Goal: Transaction & Acquisition: Obtain resource

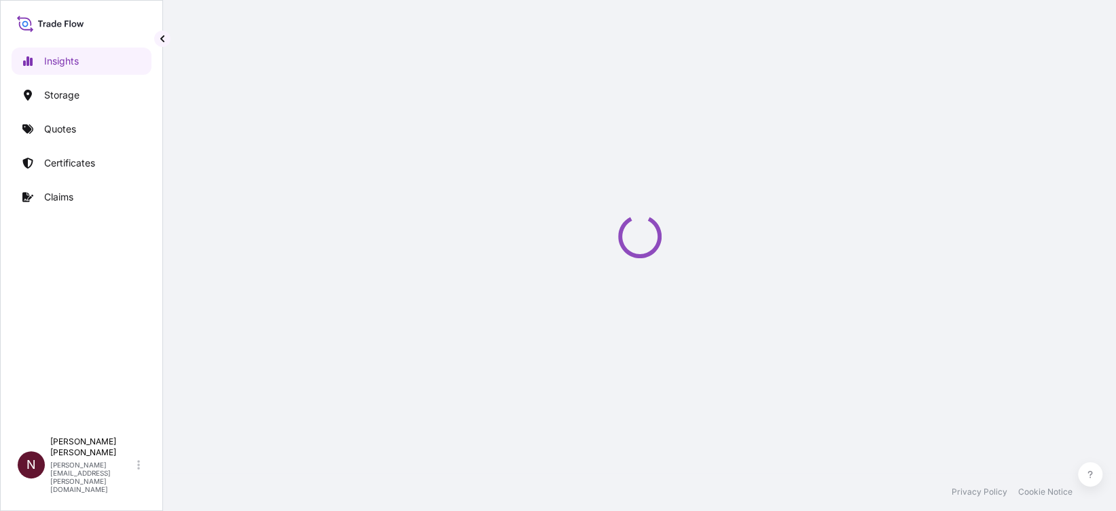
select select "2025"
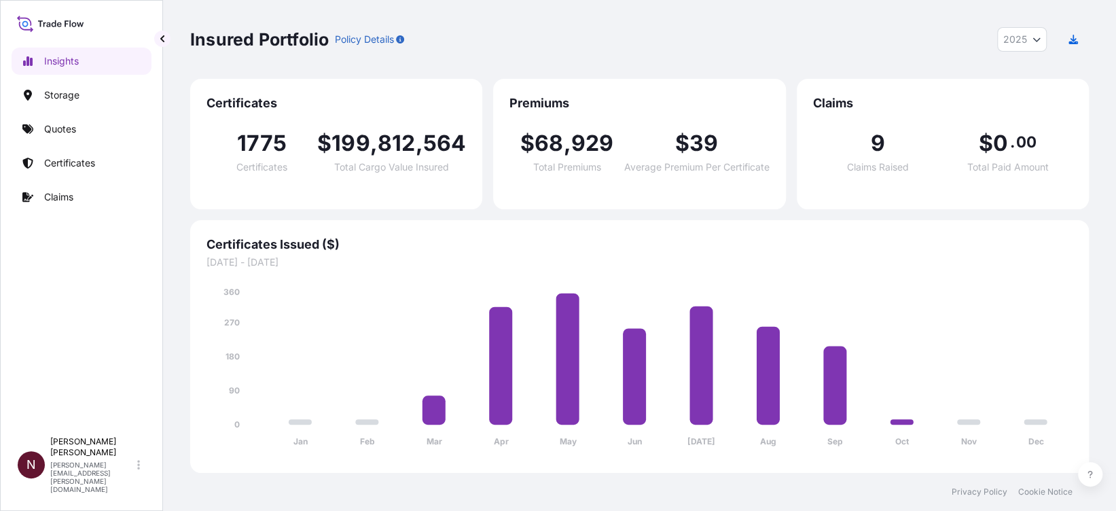
click at [65, 126] on p "Quotes" at bounding box center [60, 129] width 32 height 14
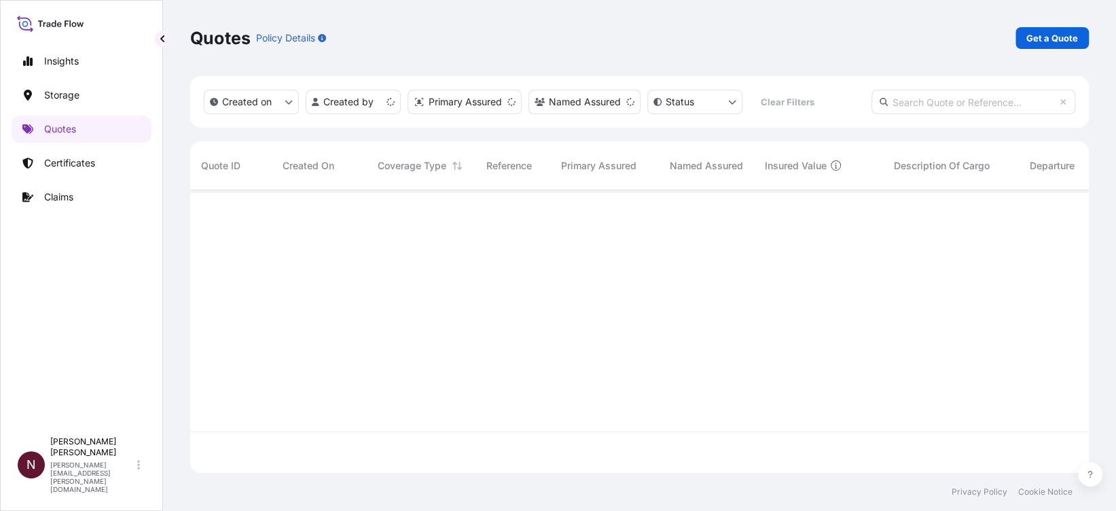
scroll to position [276, 885]
click at [1062, 42] on p "Get a Quote" at bounding box center [1053, 38] width 52 height 14
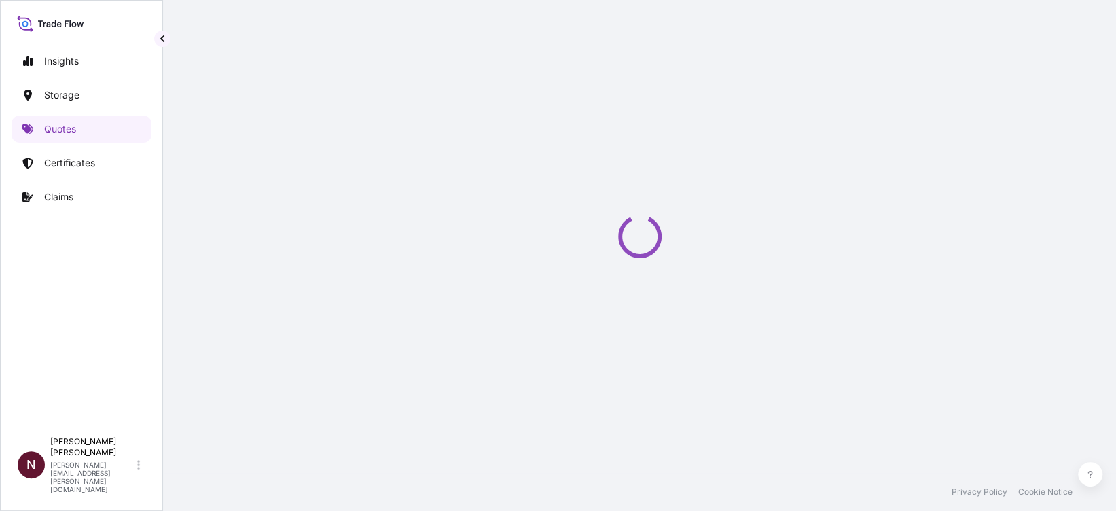
scroll to position [22, 0]
select select "Water"
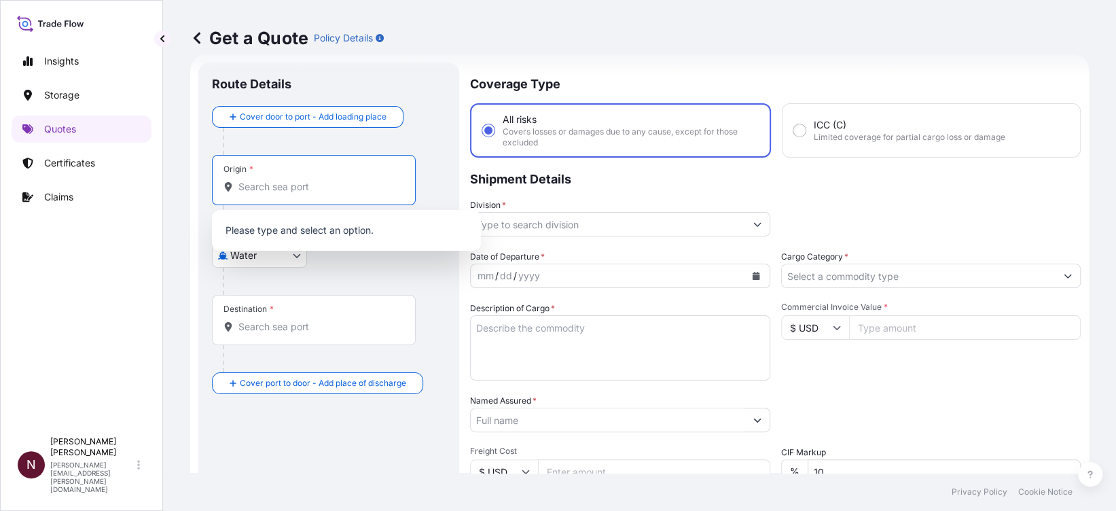
click at [278, 192] on input "Origin *" at bounding box center [318, 187] width 160 height 14
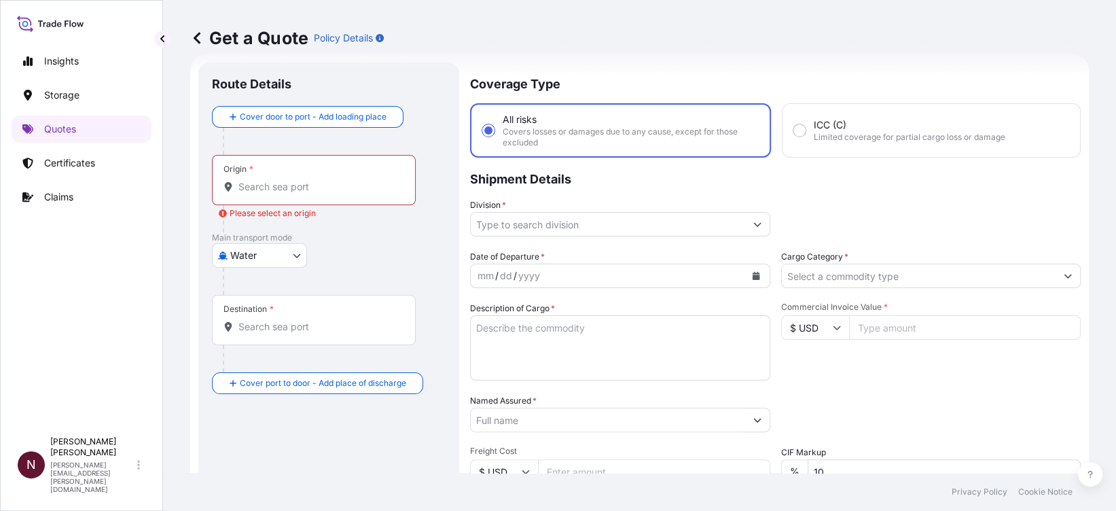
click at [295, 191] on input "Origin * Please select an origin" at bounding box center [318, 187] width 160 height 14
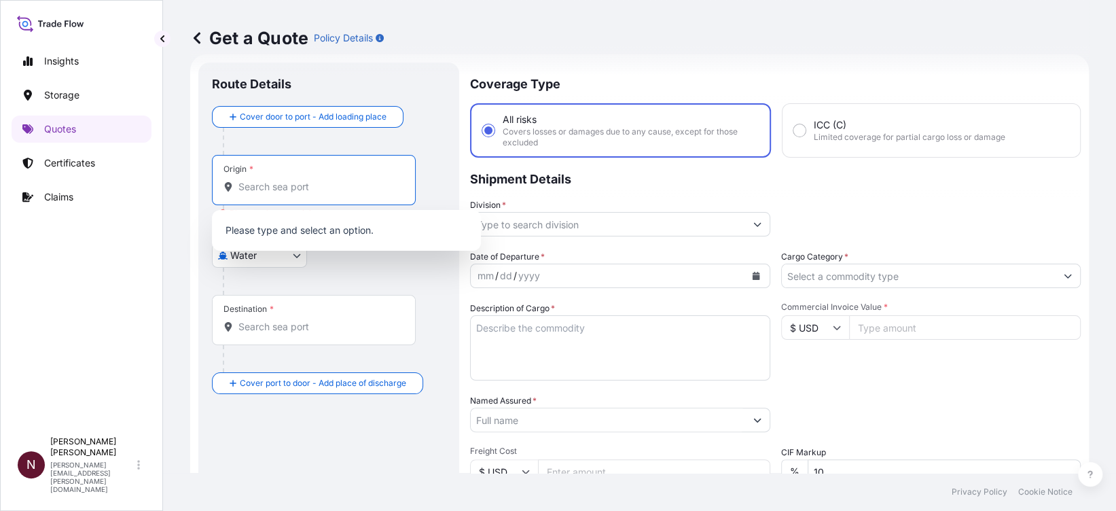
paste input "JEBEL ALI"
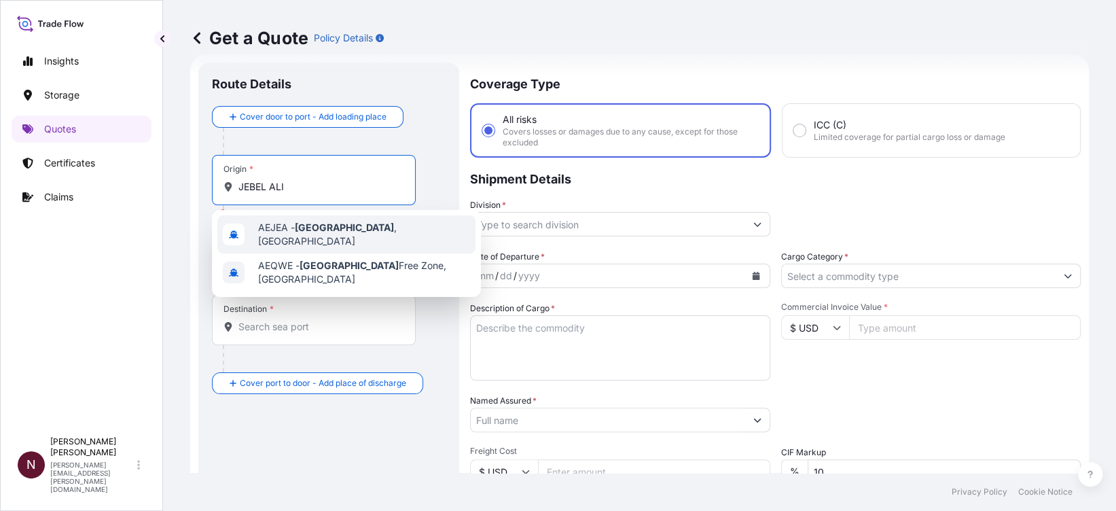
click at [285, 236] on span "AEJEA - Jebel Ali , United Arab Emirates" at bounding box center [364, 234] width 212 height 27
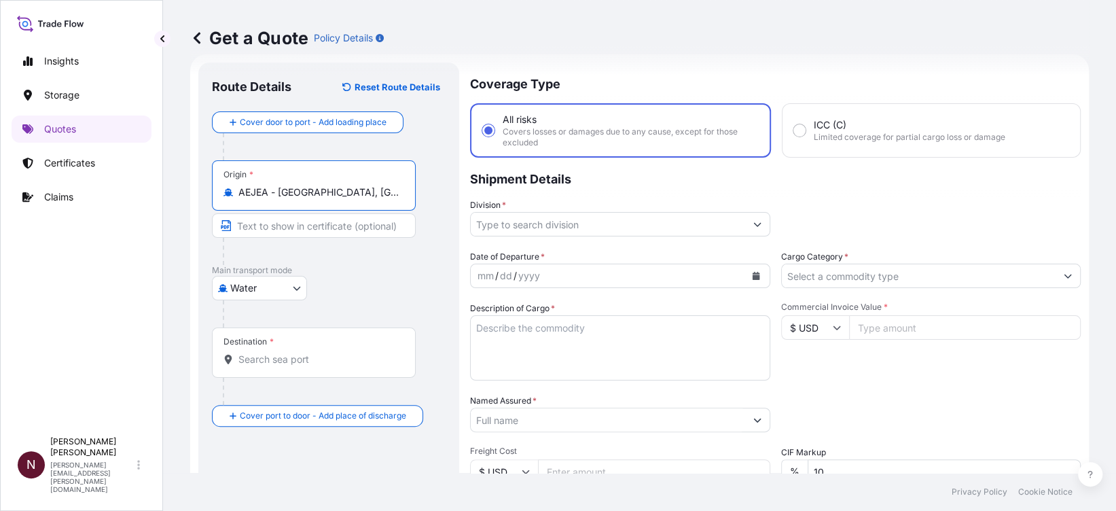
type input "AEJEA - Jebel Ali, United Arab Emirates"
click at [262, 361] on input "Destination *" at bounding box center [318, 360] width 160 height 14
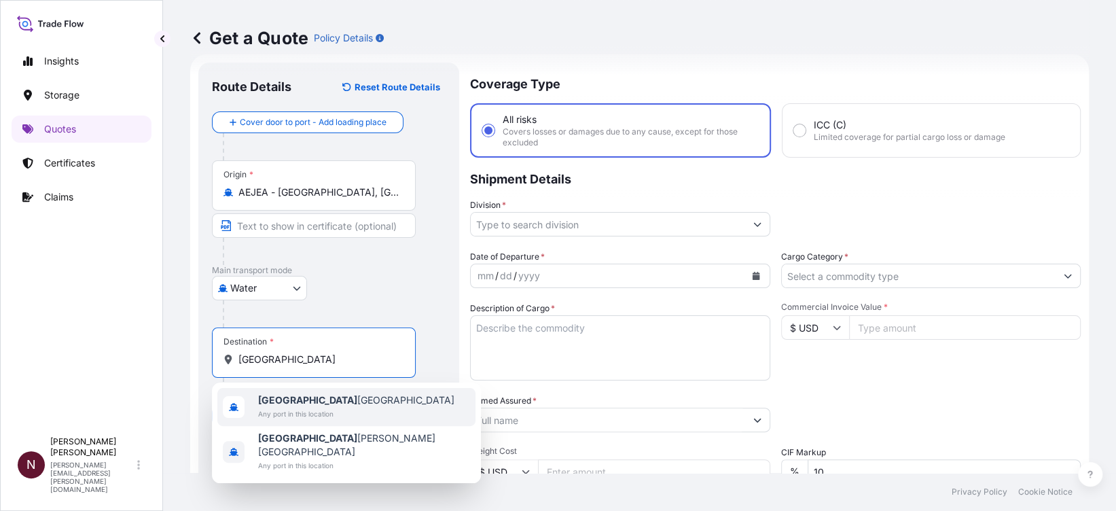
click at [294, 408] on span "Any port in this location" at bounding box center [356, 414] width 196 height 14
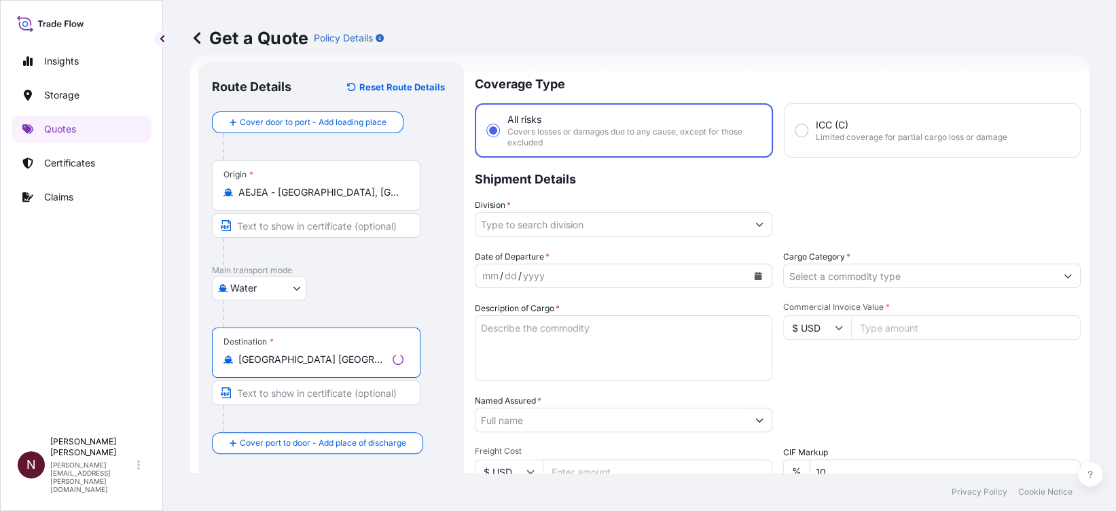
type input "Riyadh Saudi Arabia"
click at [518, 221] on input "Division *" at bounding box center [612, 224] width 272 height 24
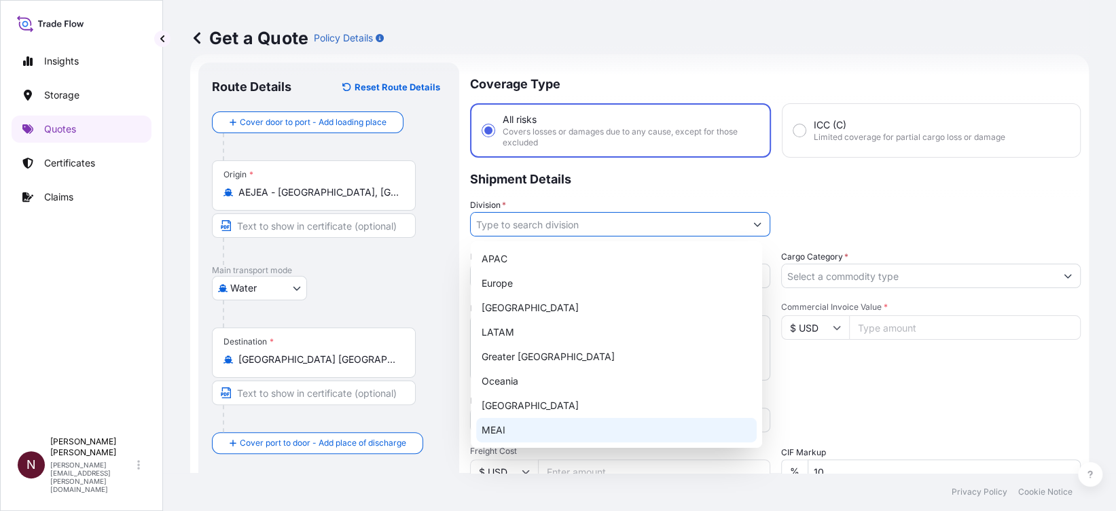
click at [494, 436] on div "MEAI" at bounding box center [616, 430] width 281 height 24
type input "MEAI"
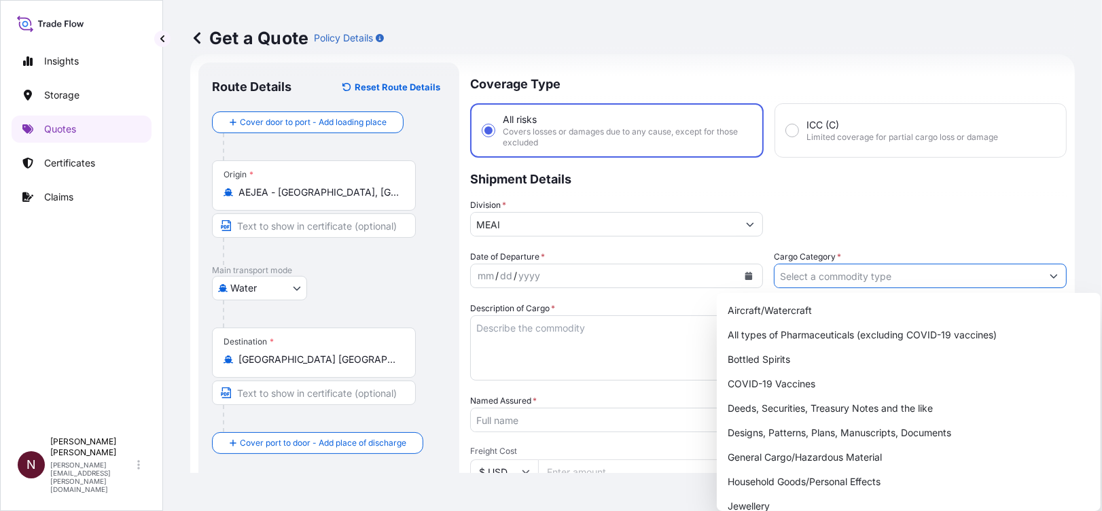
click at [819, 271] on input "Cargo Category *" at bounding box center [908, 276] width 267 height 24
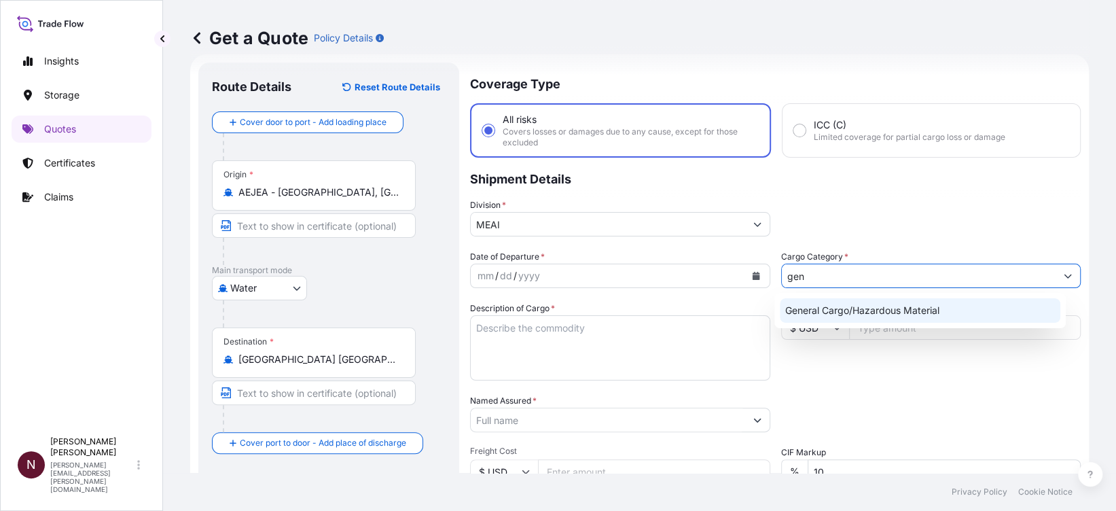
click at [837, 312] on div "General Cargo/Hazardous Material" at bounding box center [920, 310] width 281 height 24
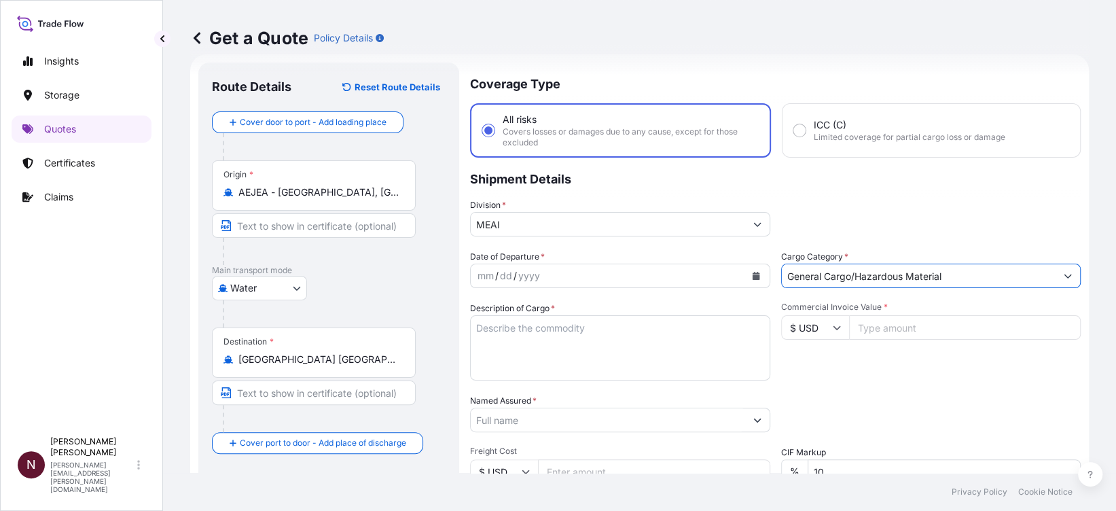
type input "General Cargo/Hazardous Material"
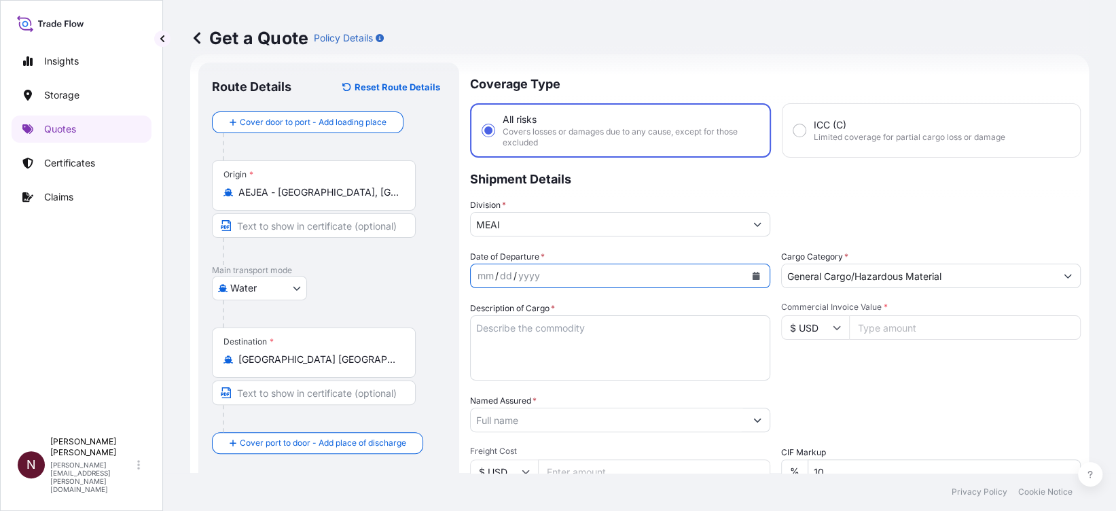
click at [752, 274] on icon "Calendar" at bounding box center [756, 276] width 8 height 8
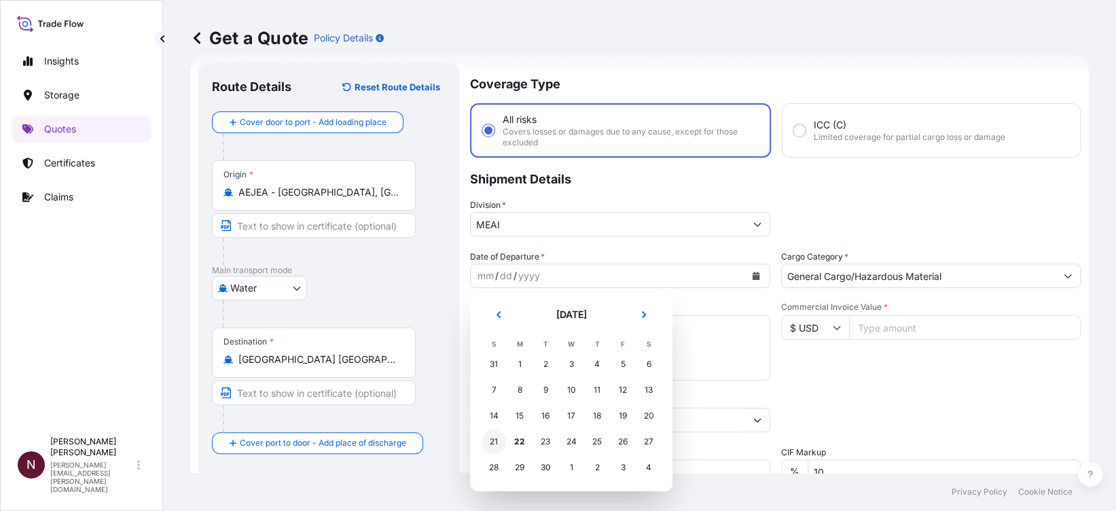
click at [498, 439] on div "21" at bounding box center [494, 441] width 24 height 24
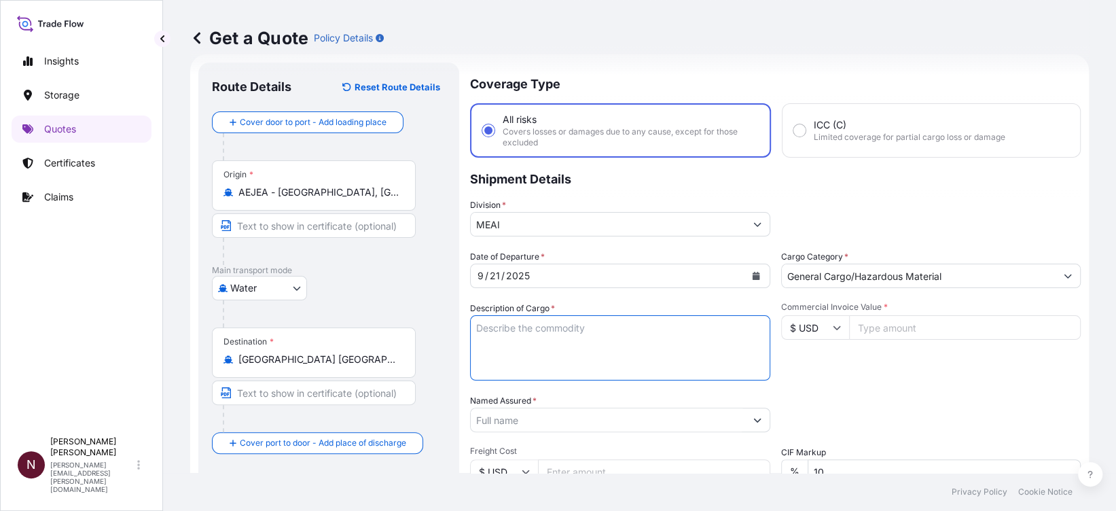
click at [539, 355] on textarea "Description of Cargo *" at bounding box center [620, 347] width 300 height 65
click at [529, 350] on textarea "Description of Cargo *" at bounding box center [620, 347] width 300 height 65
paste textarea "PANELS & DEVICES PRODUCTS"
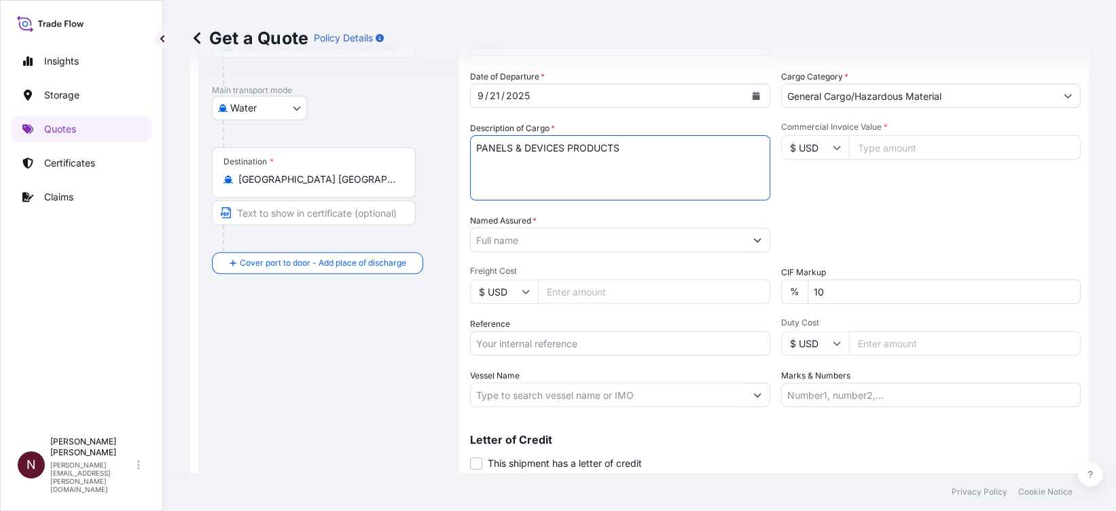
scroll to position [202, 0]
type textarea "PANELS & DEVICES PRODUCTS"
click at [533, 238] on input "Named Assured *" at bounding box center [608, 239] width 274 height 24
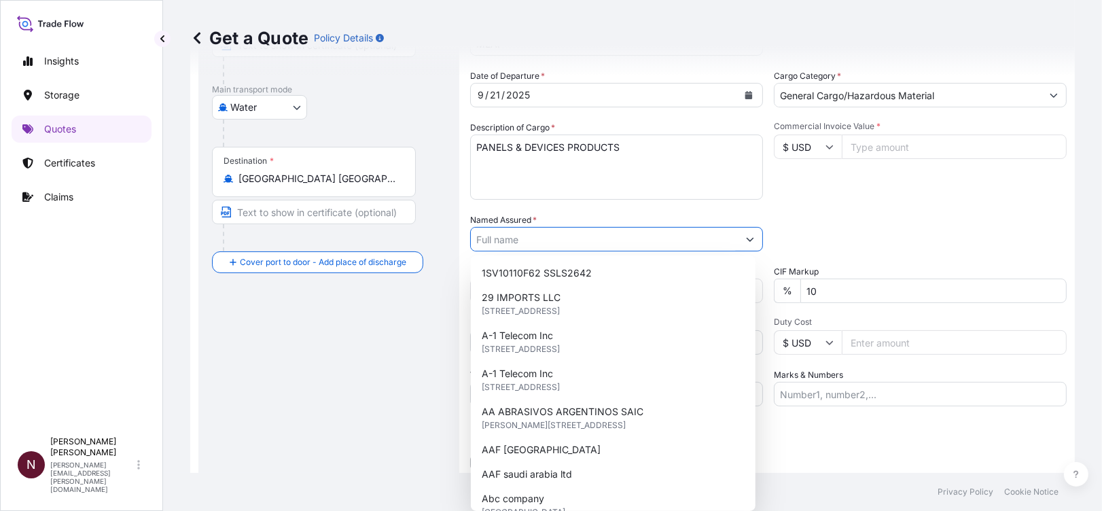
click at [904, 147] on input "Commercial Invoice Value *" at bounding box center [954, 147] width 225 height 24
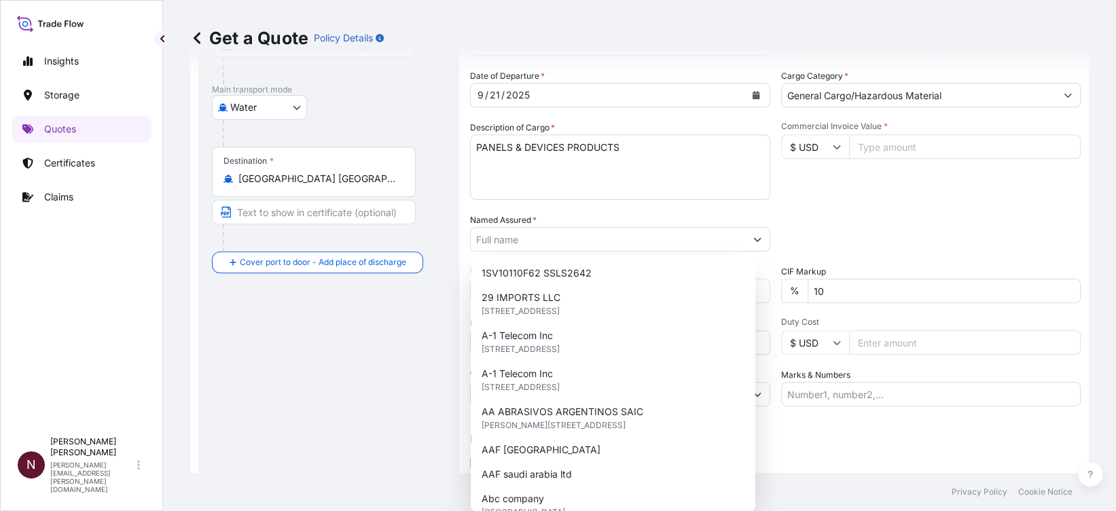
paste input "640292.08"
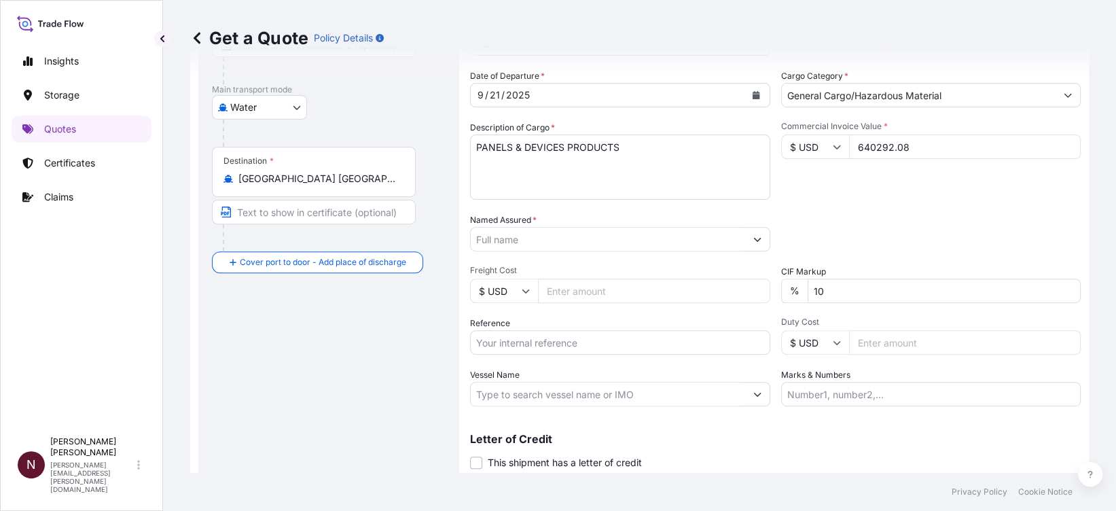
type input "640292.08"
click at [872, 190] on div "Commercial Invoice Value * $ USD 640292.08" at bounding box center [931, 160] width 300 height 79
click at [808, 296] on input "10" at bounding box center [945, 291] width 274 height 24
type input "0"
click at [518, 236] on input "Named Assured *" at bounding box center [608, 239] width 274 height 24
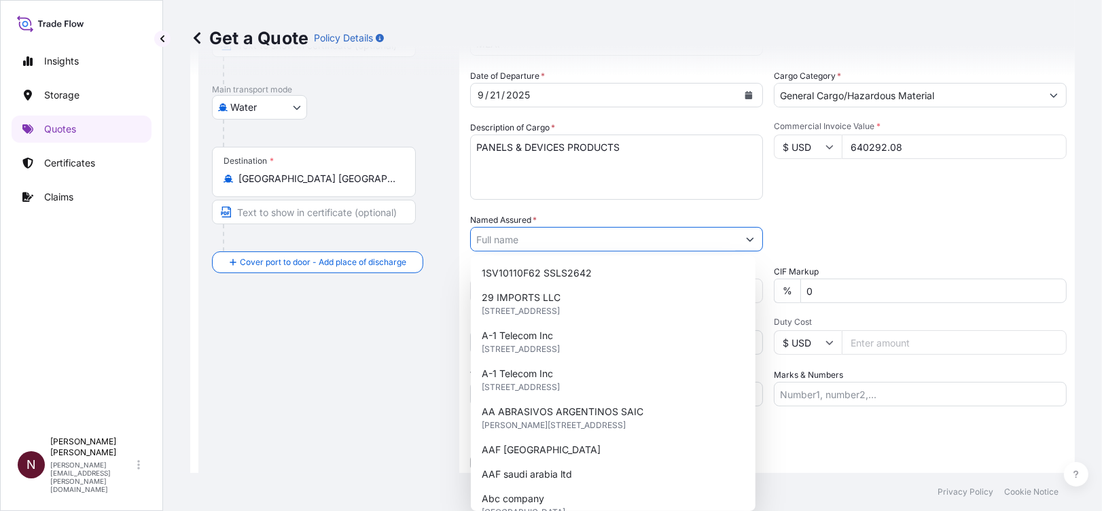
paste input "Jamal Jaroudi Contracting Company"
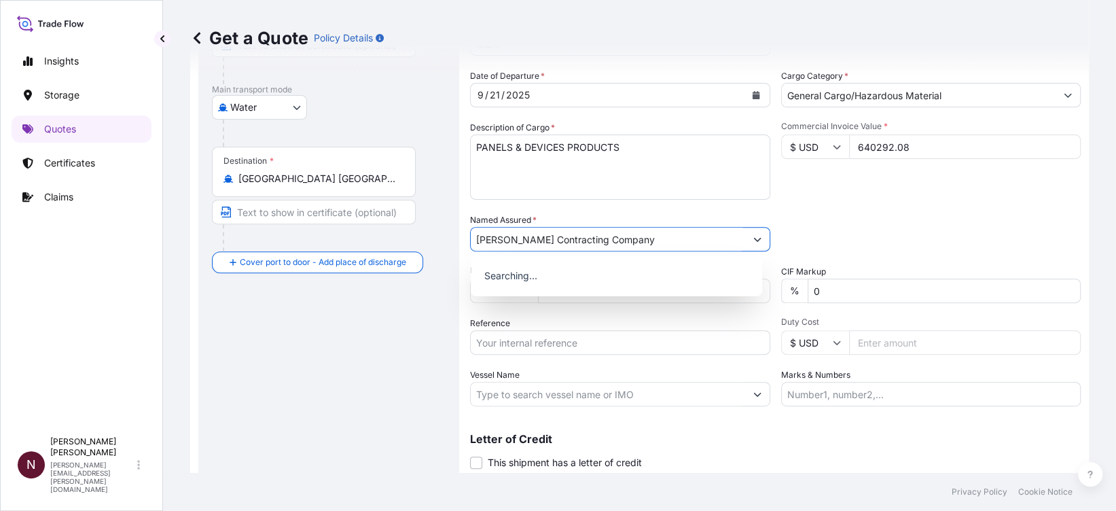
type input "Jamal Jaroudi Contracting Company"
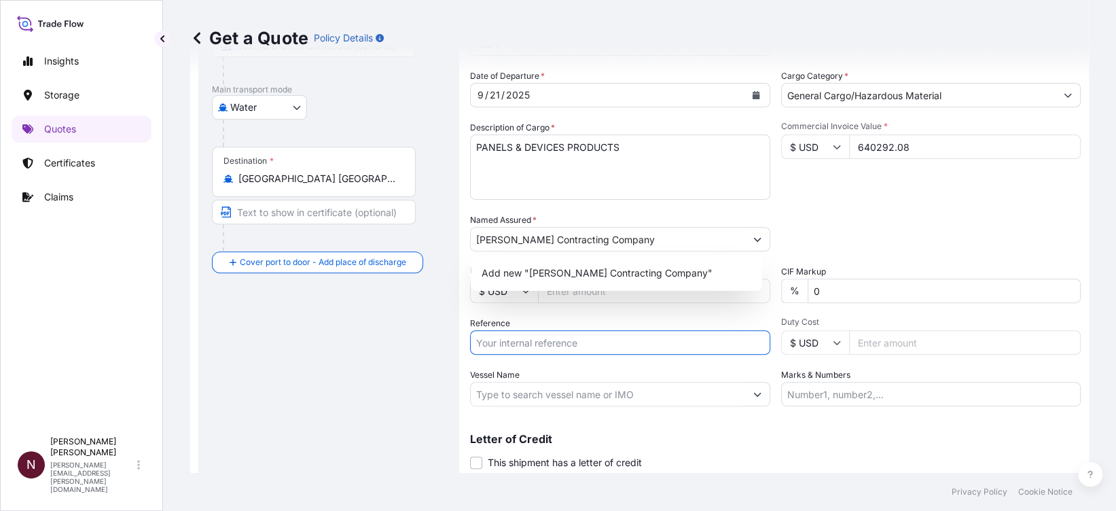
click at [534, 340] on input "Reference" at bounding box center [620, 342] width 300 height 24
paste input "SA1015243844"
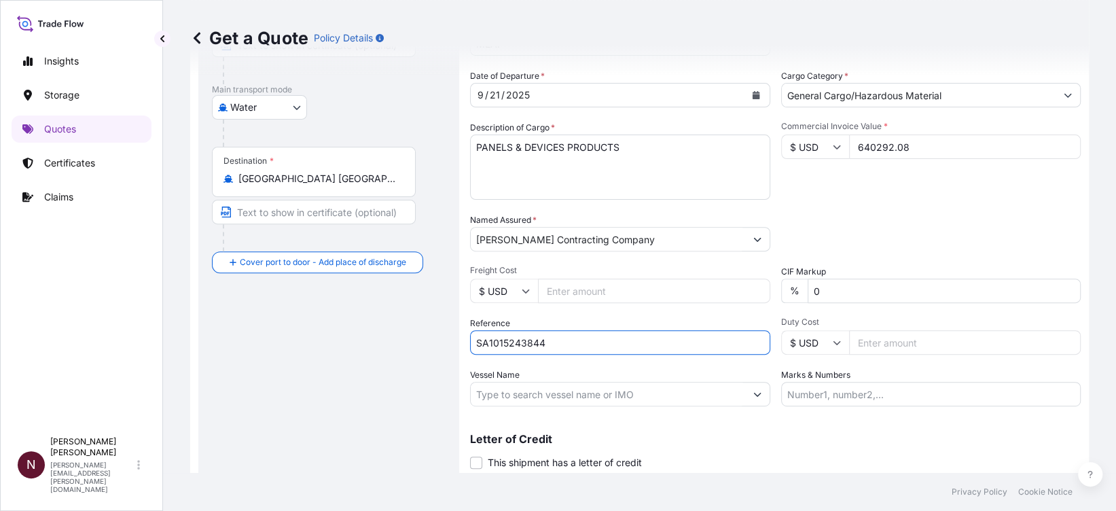
type input "SA1015243844"
click at [857, 230] on div "Packing Category Type to search a container mode Please select a primary mode o…" at bounding box center [931, 232] width 300 height 38
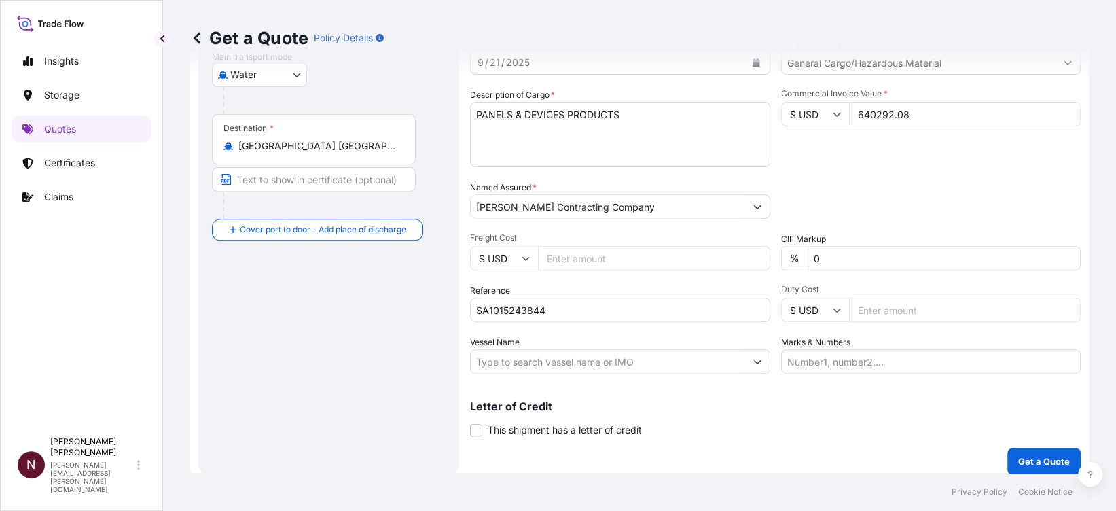
scroll to position [245, 0]
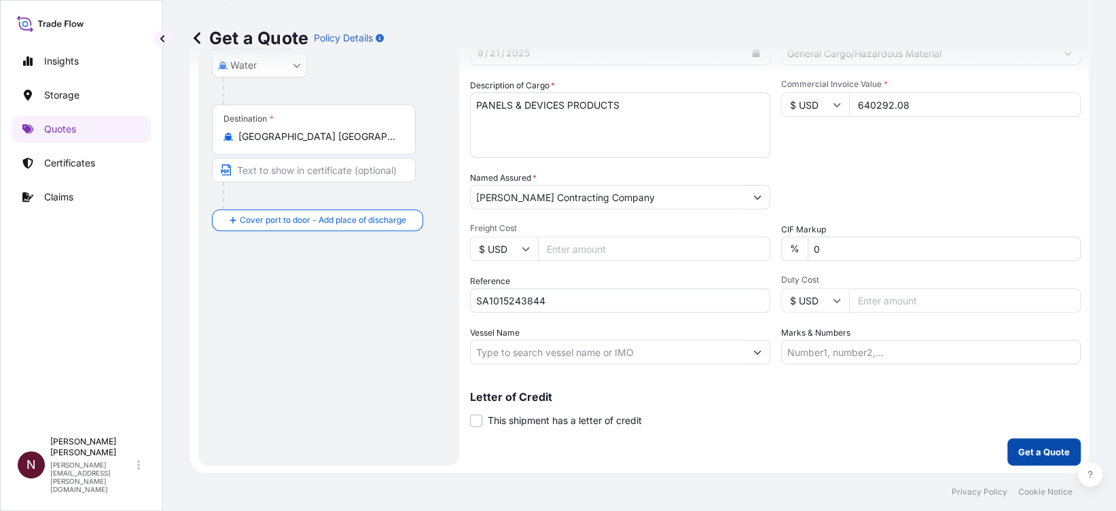
click at [1018, 445] on p "Get a Quote" at bounding box center [1044, 452] width 52 height 14
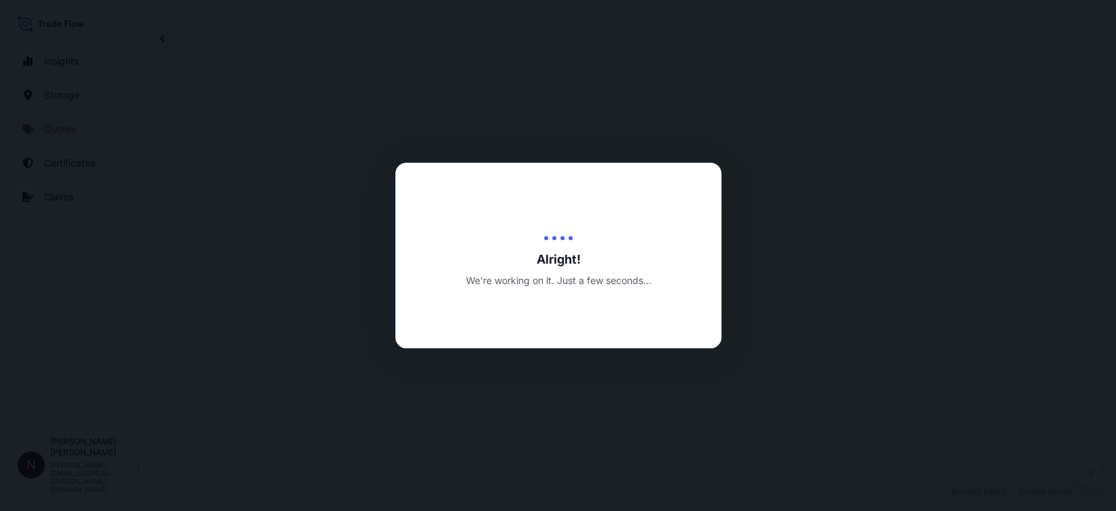
select select "Water"
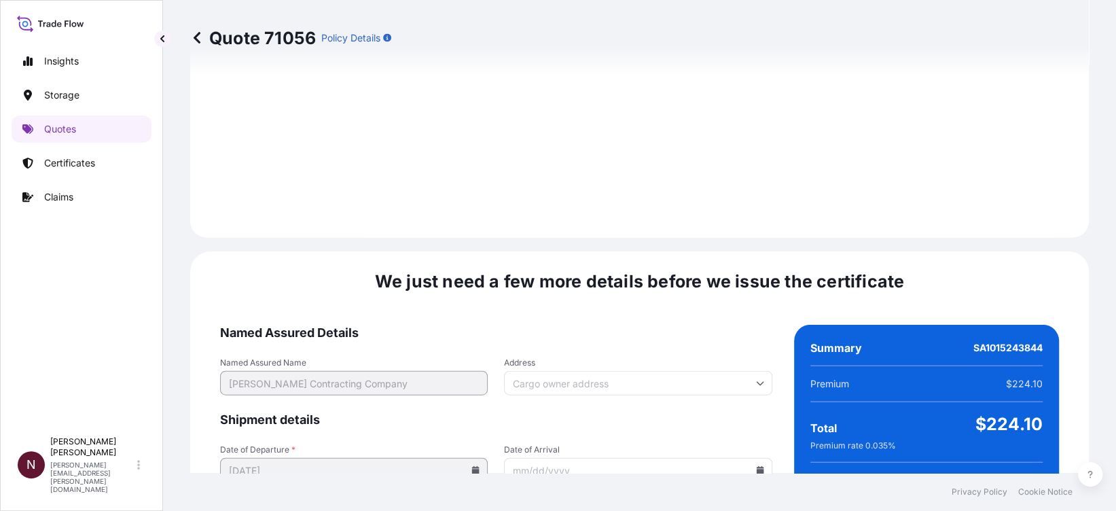
scroll to position [2071, 0]
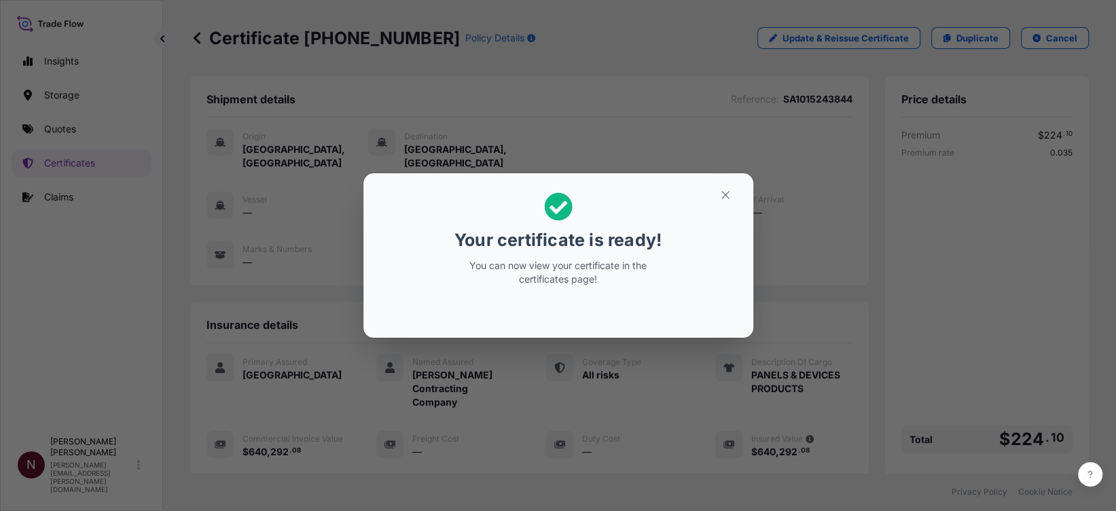
click at [727, 207] on h2 "Your certificate is ready! You can now view your certificate in the certificate…" at bounding box center [558, 239] width 368 height 110
click at [720, 201] on button "button" at bounding box center [726, 195] width 34 height 22
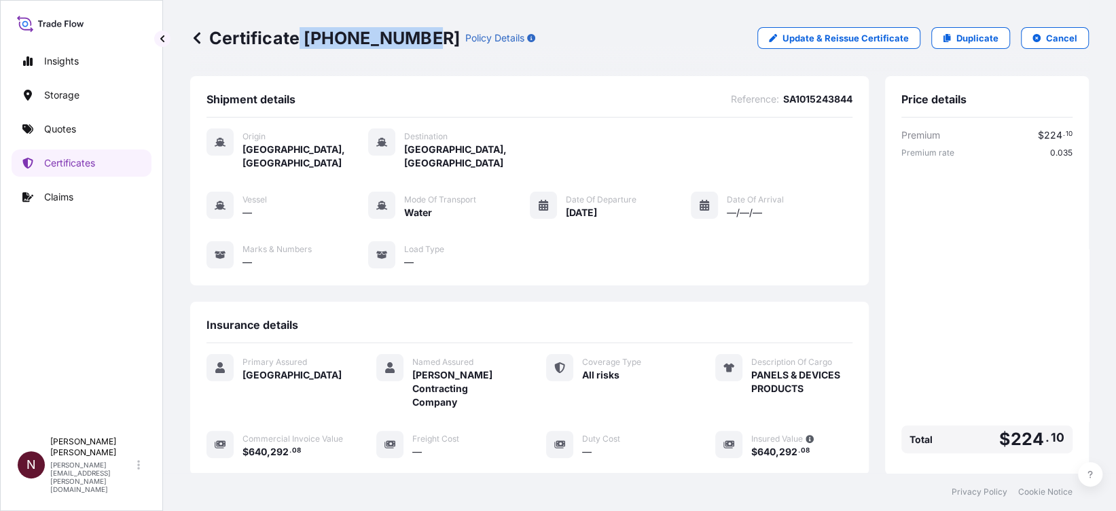
drag, startPoint x: 301, startPoint y: 35, endPoint x: 412, endPoint y: 40, distance: 110.9
click at [412, 40] on p "Certificate 31614-1897-1" at bounding box center [325, 38] width 270 height 22
copy p "31614-1897-1"
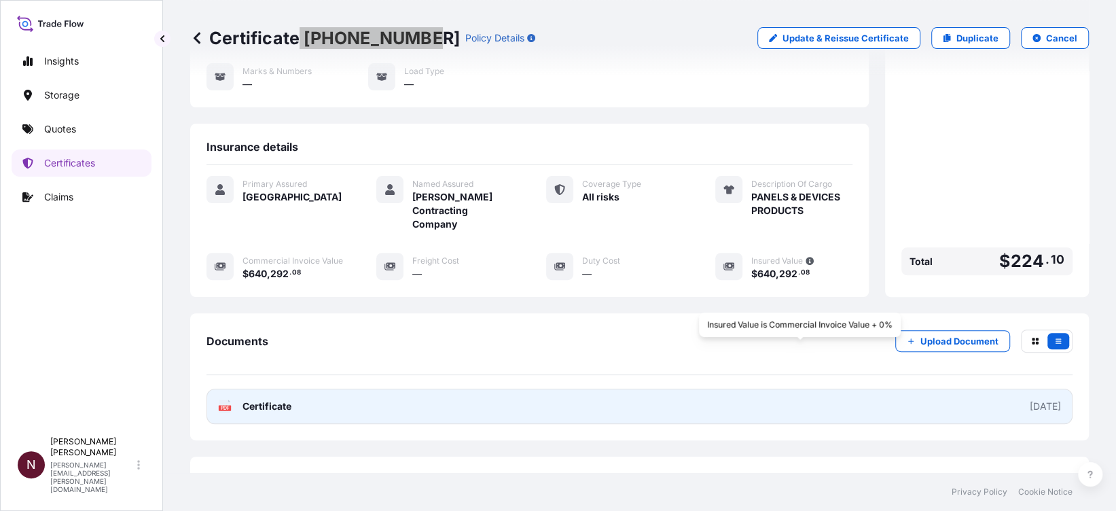
scroll to position [239, 0]
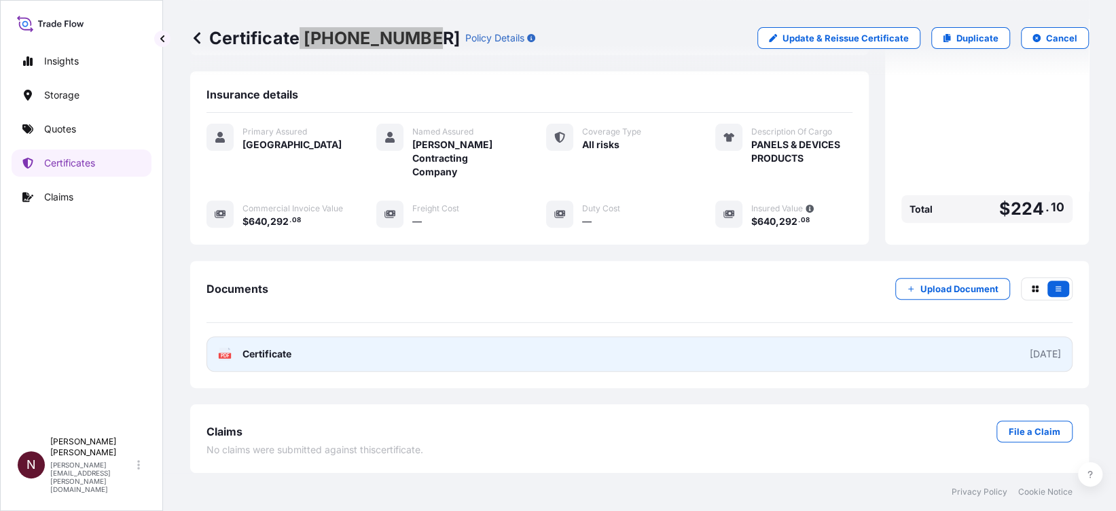
click at [326, 363] on link "PDF Certificate 2025-09-22" at bounding box center [640, 353] width 866 height 35
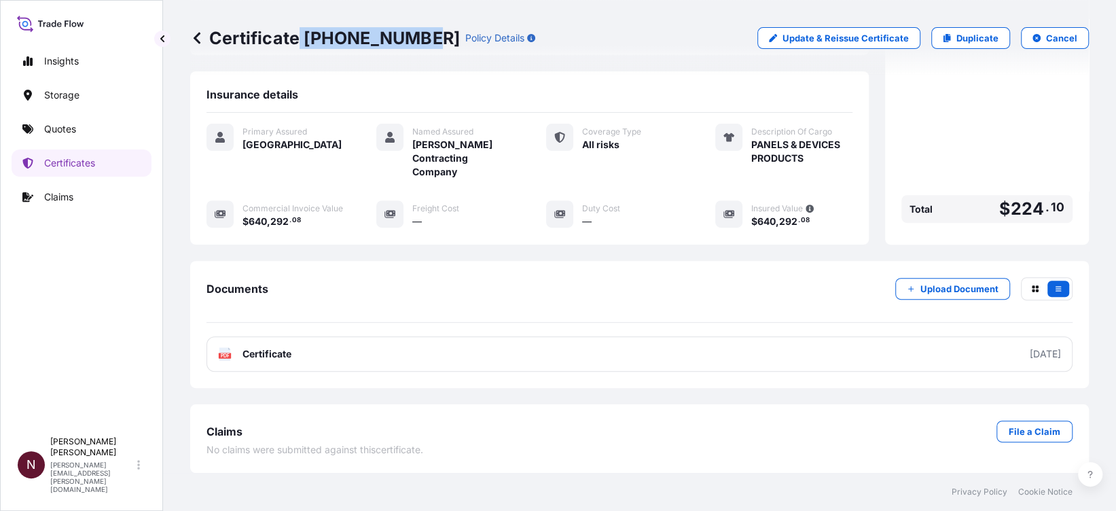
drag, startPoint x: 347, startPoint y: 51, endPoint x: 380, endPoint y: 49, distance: 32.7
click at [348, 51] on div "Certificate 31614-1897-1 Policy Details Update & Reissue Certificate Duplicate …" at bounding box center [639, 38] width 899 height 76
drag, startPoint x: 416, startPoint y: 38, endPoint x: 317, endPoint y: 42, distance: 99.3
click at [317, 42] on div "Certificate 31614-1897-1 Policy Details" at bounding box center [362, 38] width 345 height 22
drag, startPoint x: 317, startPoint y: 42, endPoint x: 310, endPoint y: 45, distance: 8.0
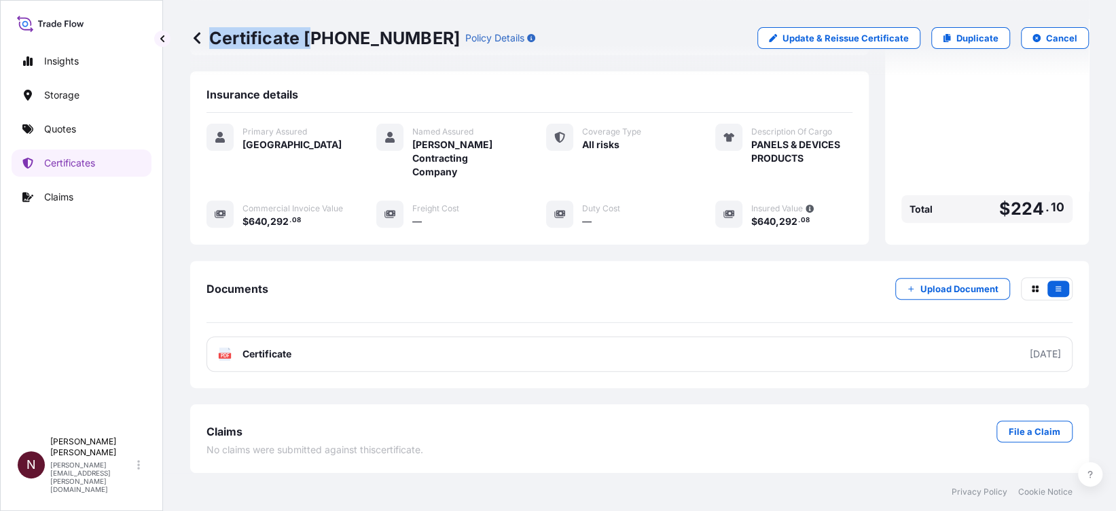
click at [310, 45] on p "Certificate 31614-1897-1" at bounding box center [325, 38] width 270 height 22
click at [307, 37] on p "Certificate 31614-1897-1" at bounding box center [325, 38] width 270 height 22
drag, startPoint x: 362, startPoint y: 33, endPoint x: 410, endPoint y: 32, distance: 48.2
click at [410, 32] on p "Certificate 31614-1897-1" at bounding box center [325, 38] width 270 height 22
drag, startPoint x: 410, startPoint y: 32, endPoint x: 323, endPoint y: 39, distance: 87.3
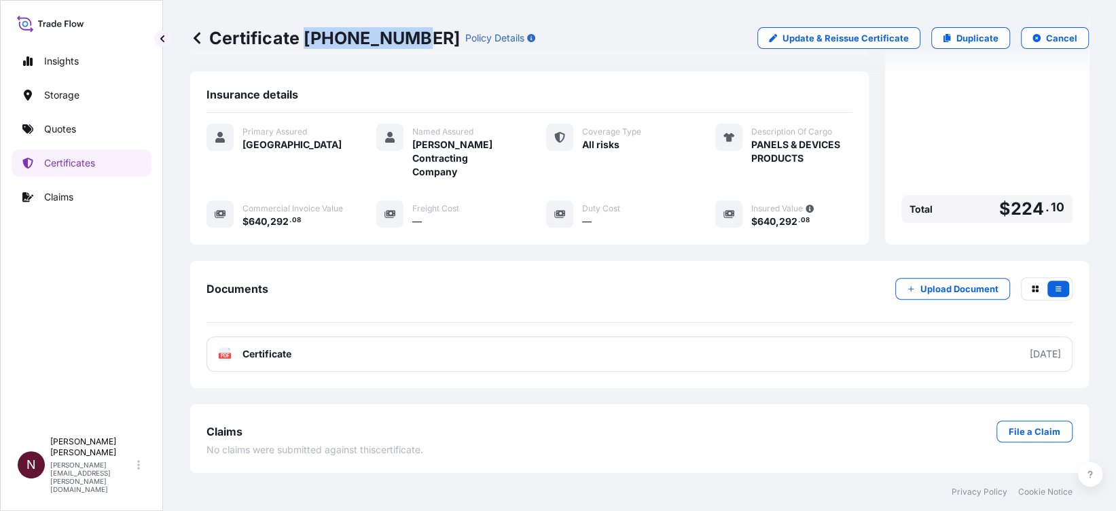
click at [348, 39] on p "Certificate 31614-1897-1" at bounding box center [325, 38] width 270 height 22
click at [347, 61] on div "Certificate 31614-1897-1 Policy Details Update & Reissue Certificate Duplicate …" at bounding box center [639, 38] width 899 height 76
drag, startPoint x: 304, startPoint y: 37, endPoint x: 413, endPoint y: 37, distance: 109.4
click at [413, 37] on p "Certificate 31614-1897-1" at bounding box center [325, 38] width 270 height 22
copy p "31614-1897-1"
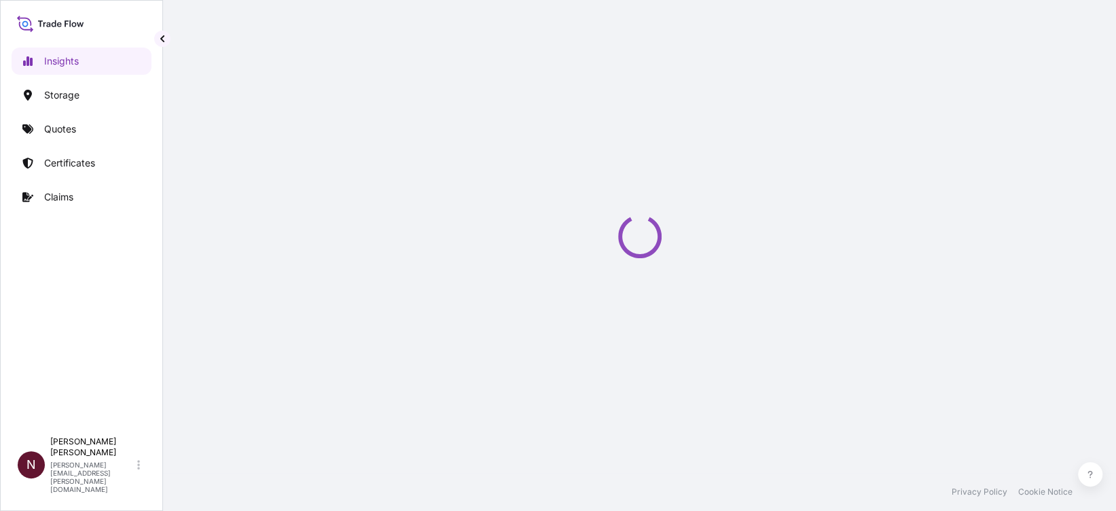
select select "2025"
